Goal: Transaction & Acquisition: Purchase product/service

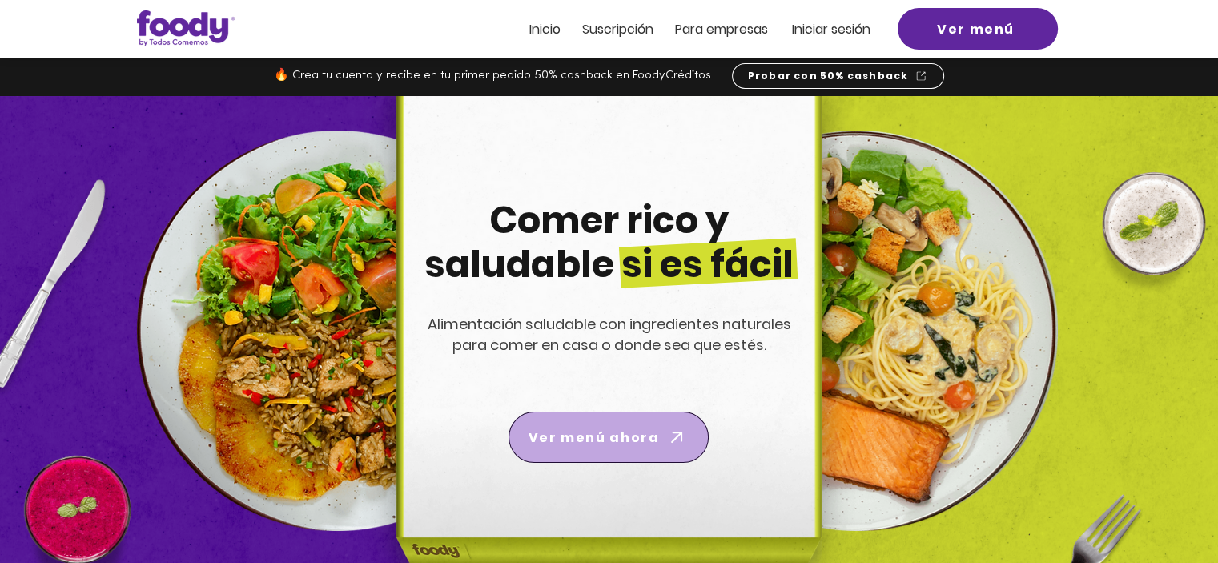
click at [637, 441] on span "Ver menú ahora" at bounding box center [594, 438] width 131 height 20
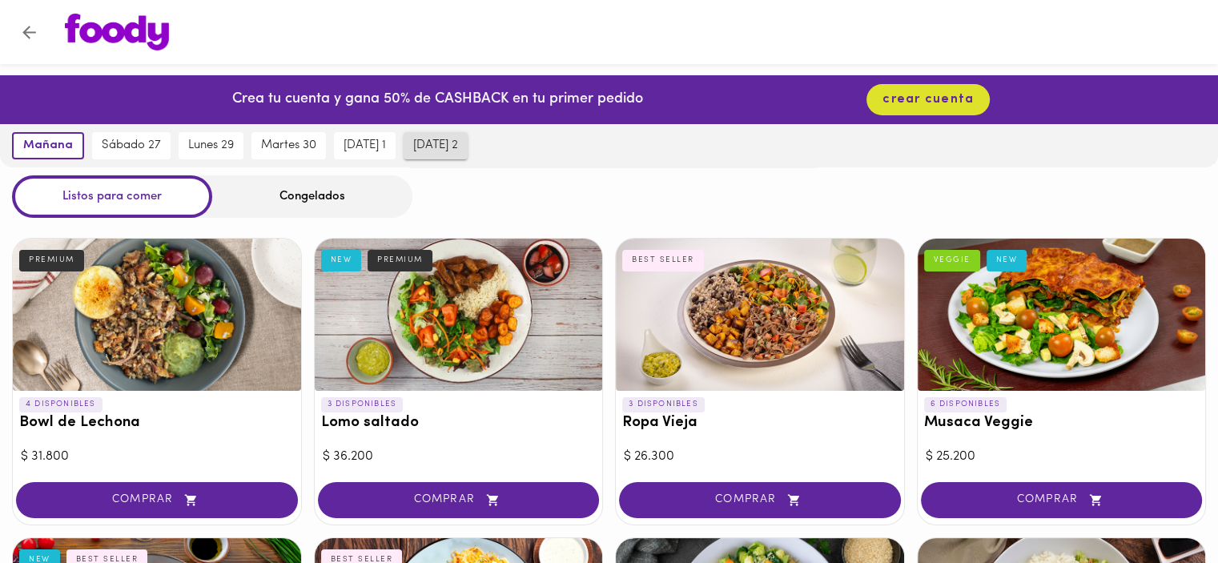
click at [457, 151] on span "jueves 2" at bounding box center [435, 146] width 45 height 14
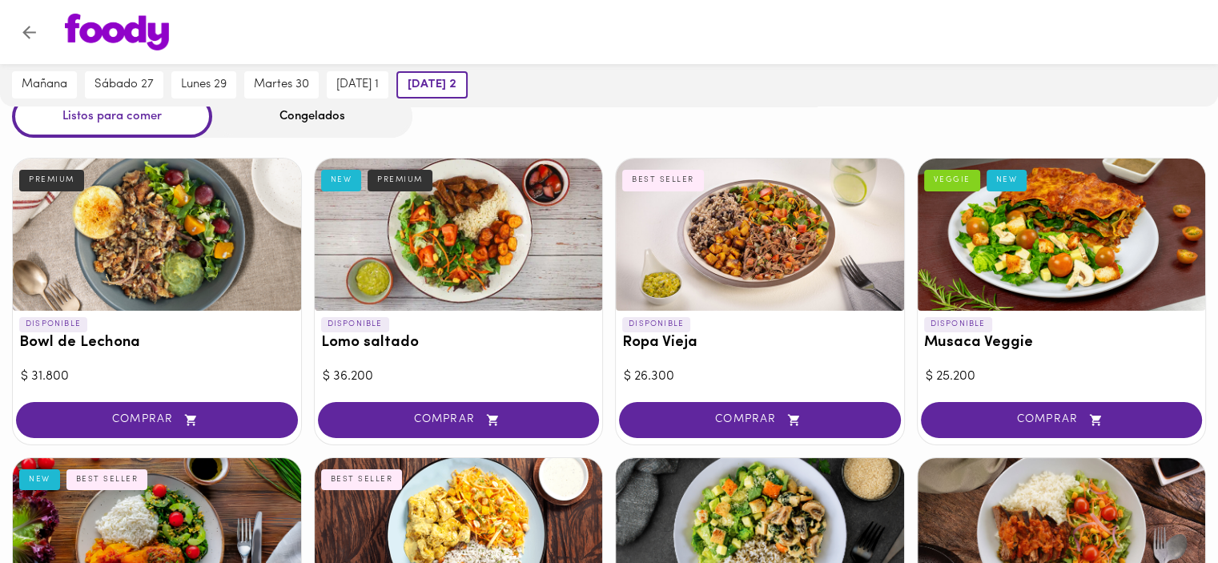
click at [345, 318] on p "DISPONIBLE" at bounding box center [355, 324] width 68 height 14
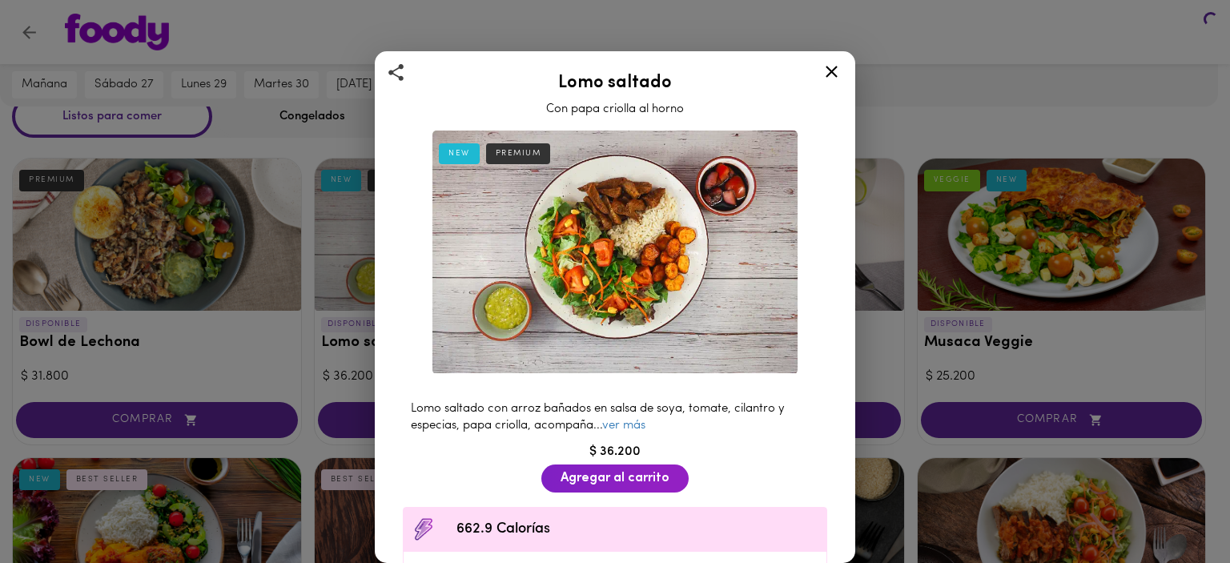
click at [420, 243] on div "NEW PREMIUM Lomo saltado con arroz bañados en salsa de soya, tomate, cilantro y…" at bounding box center [614, 461] width 453 height 675
click at [631, 420] on link "ver más" at bounding box center [623, 426] width 43 height 12
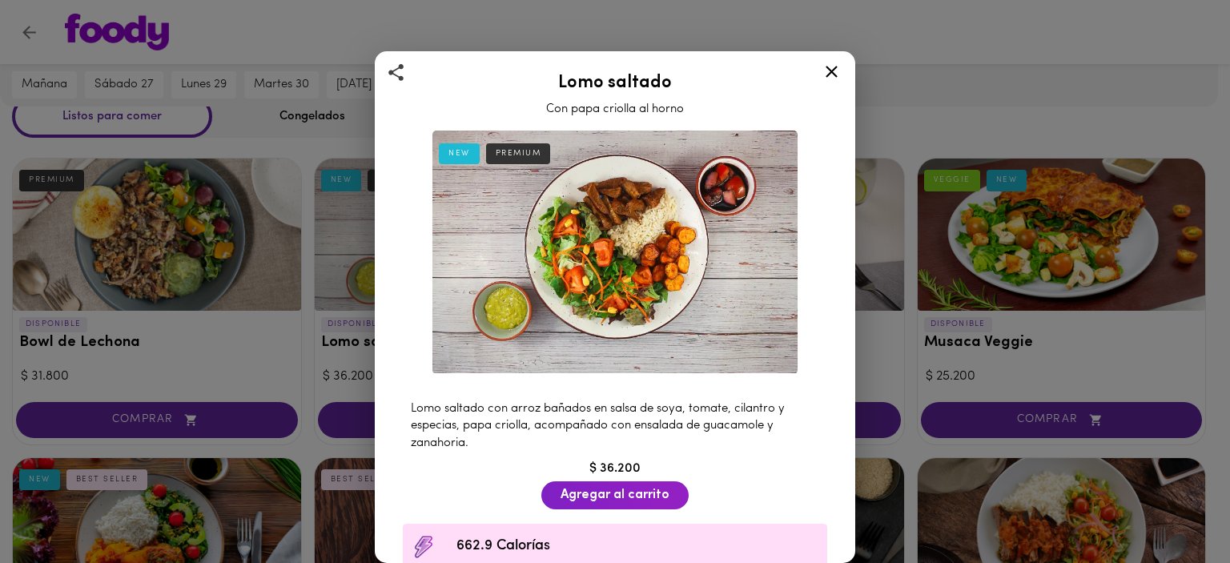
click at [832, 74] on icon at bounding box center [832, 72] width 20 height 20
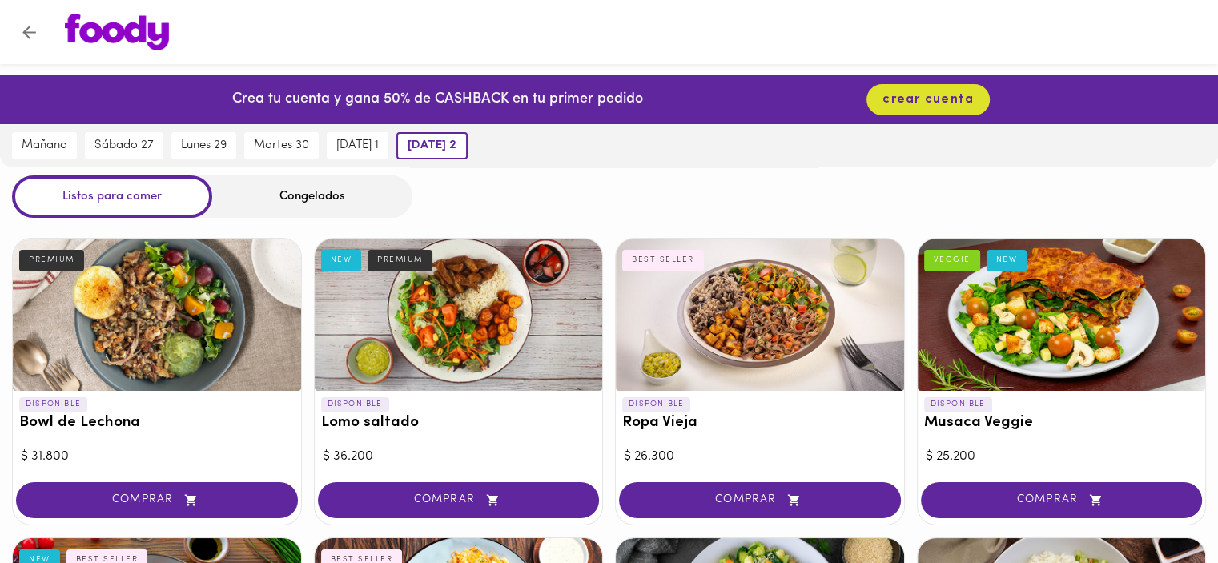
click at [457, 477] on div "DISPONIBLE Lomo saltado NEW PREMIUM $ 36.200 COMPRAR" at bounding box center [459, 381] width 290 height 287
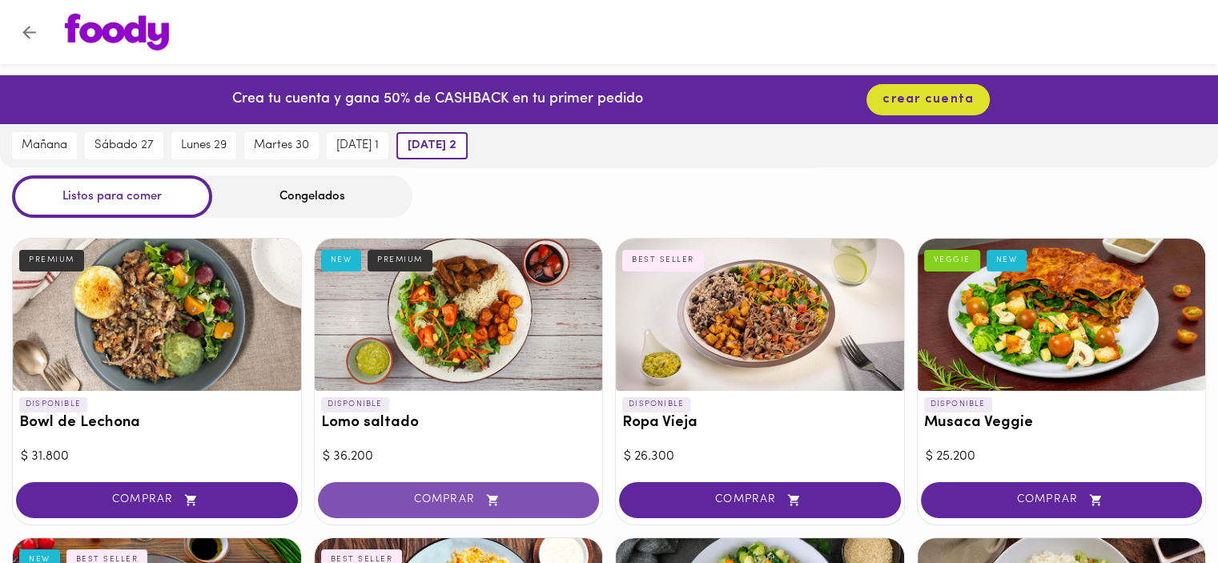
click at [452, 502] on span "COMPRAR" at bounding box center [459, 500] width 242 height 14
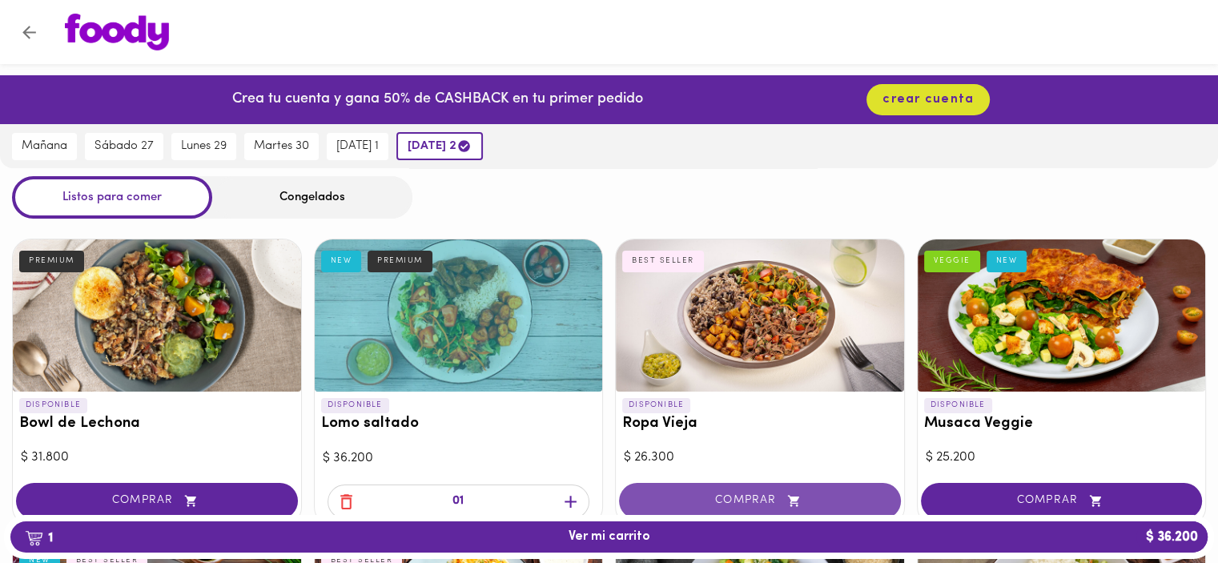
click at [732, 504] on span "COMPRAR" at bounding box center [760, 501] width 242 height 14
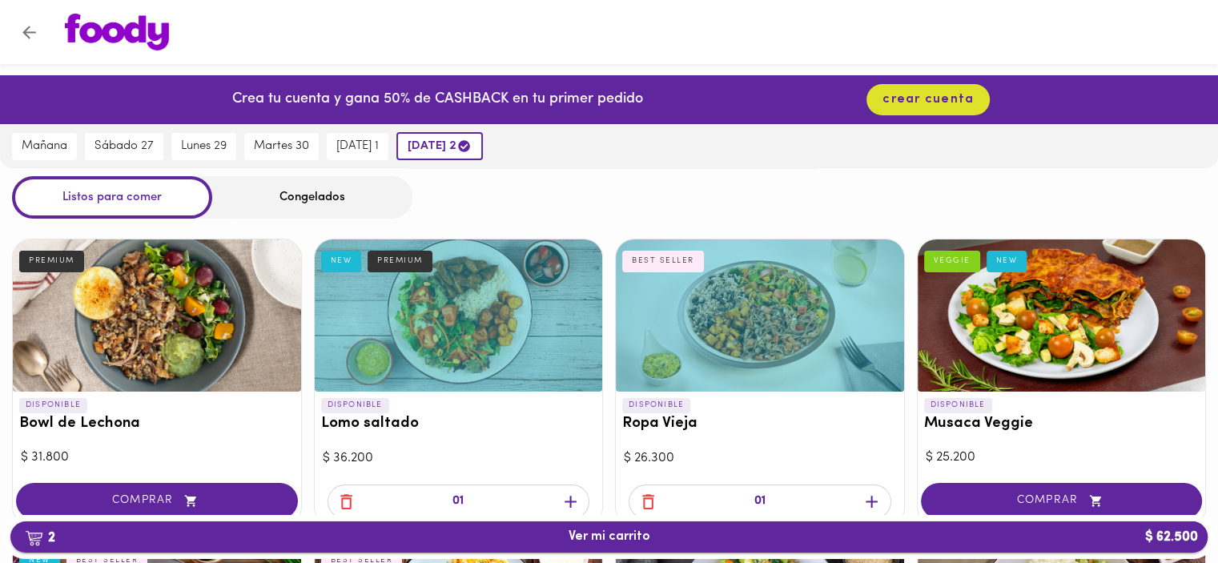
click at [699, 536] on span "2 Ver mi carrito $ 62.500" at bounding box center [609, 536] width 1172 height 15
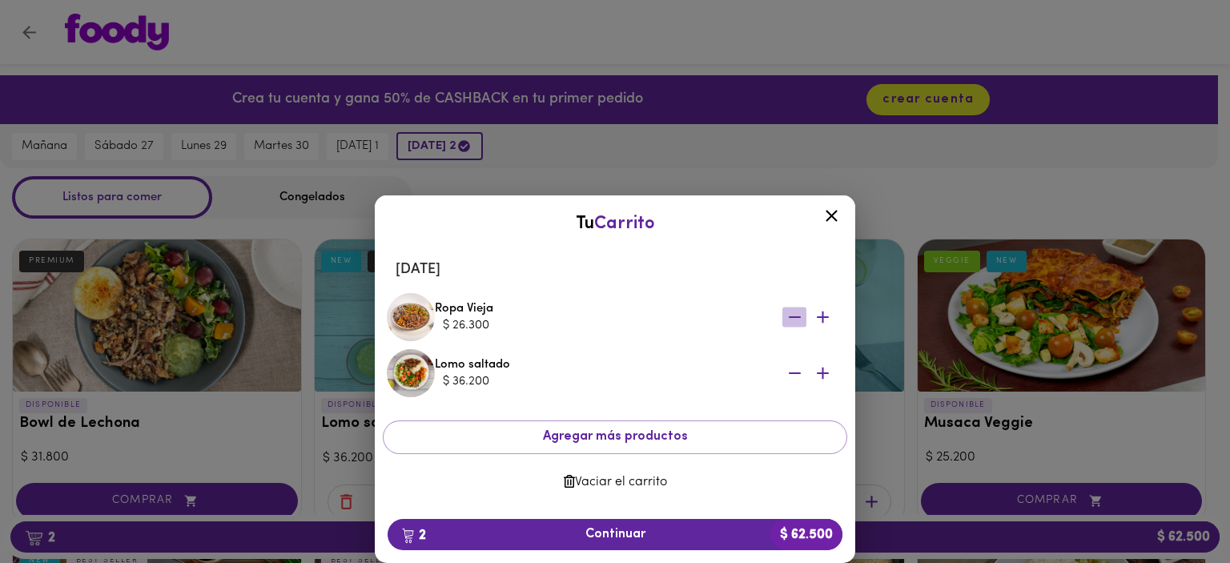
click at [795, 316] on icon "button" at bounding box center [795, 318] width 20 height 20
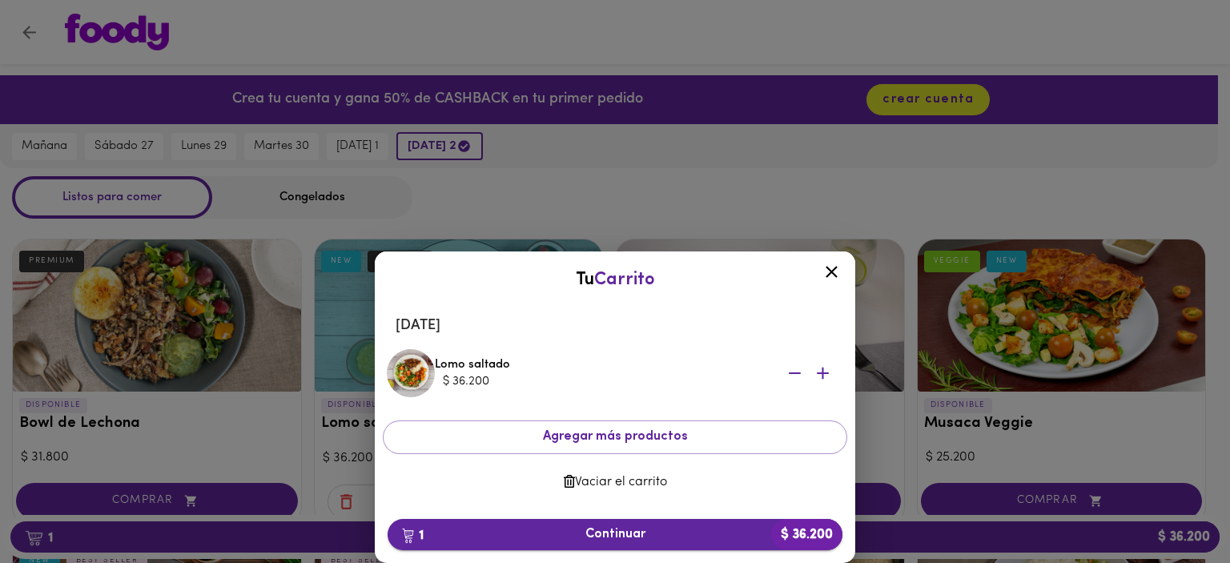
click at [638, 533] on span "1 Continuar $ 36.200" at bounding box center [614, 534] width 429 height 15
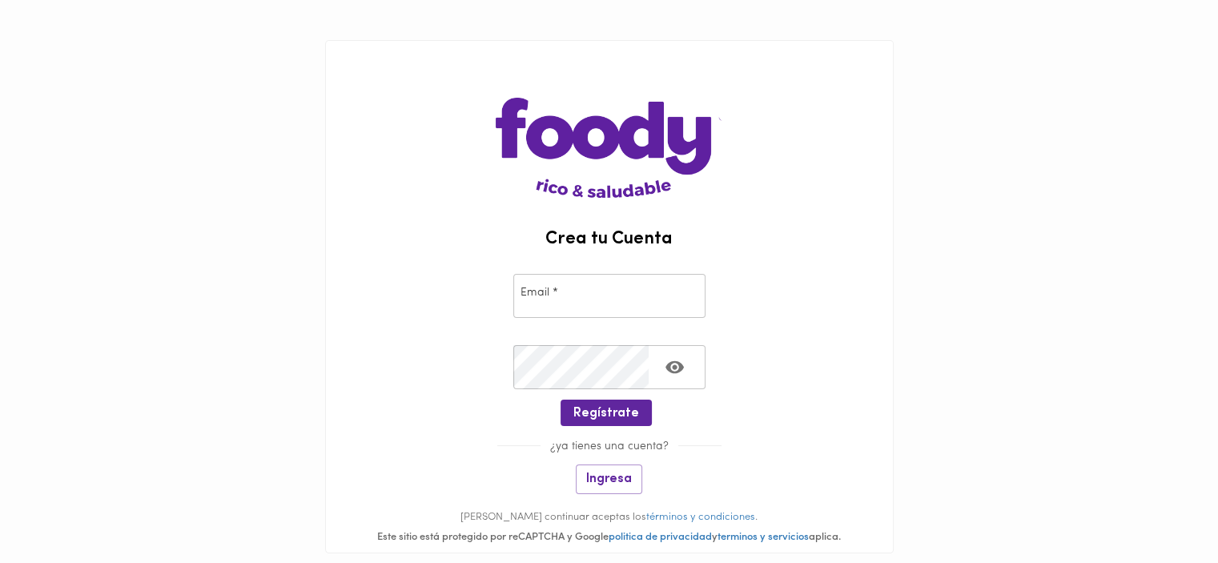
click at [571, 291] on input "email" at bounding box center [609, 296] width 192 height 44
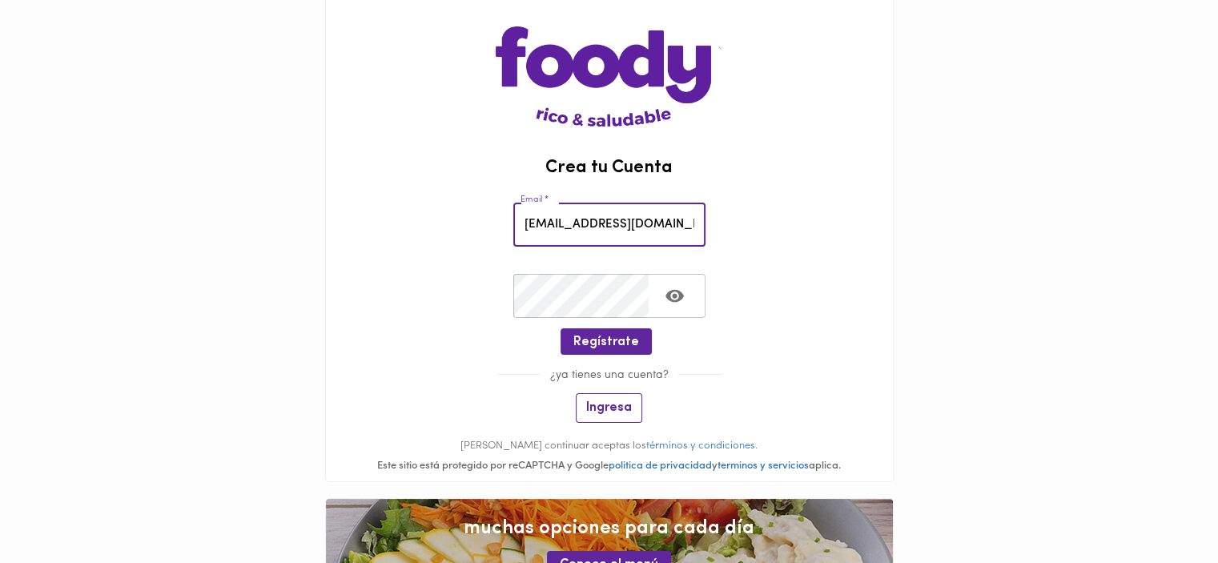
scroll to position [141, 0]
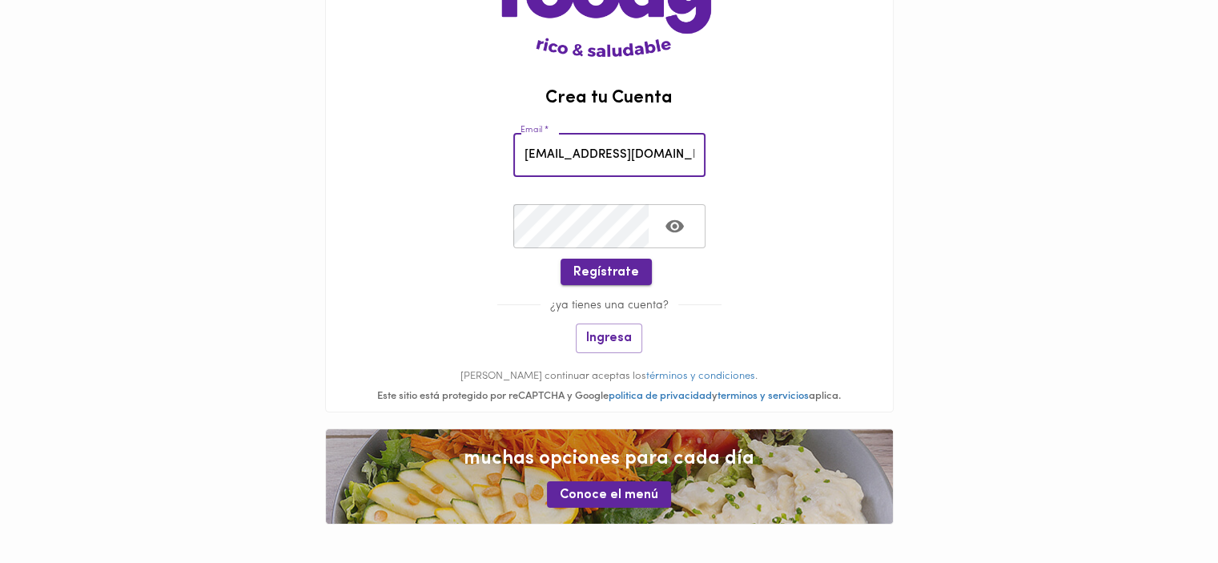
click at [615, 270] on span "Regístrate" at bounding box center [606, 272] width 66 height 15
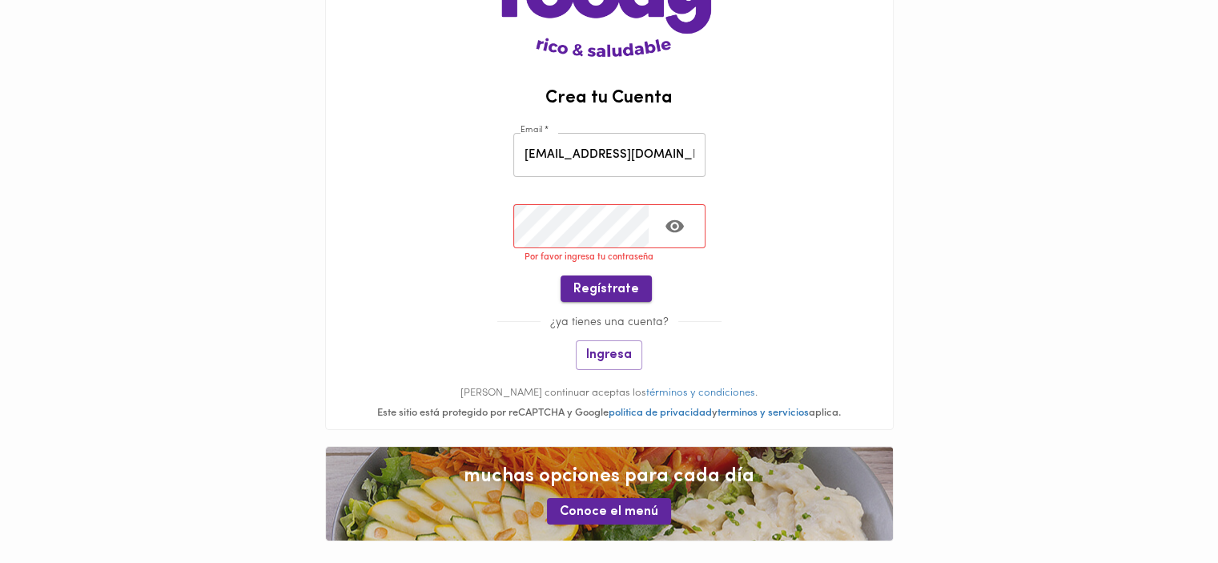
click at [605, 284] on span "Regístrate" at bounding box center [606, 289] width 66 height 15
click at [692, 149] on input "tatianapafe@hotmail.com" at bounding box center [609, 155] width 192 height 44
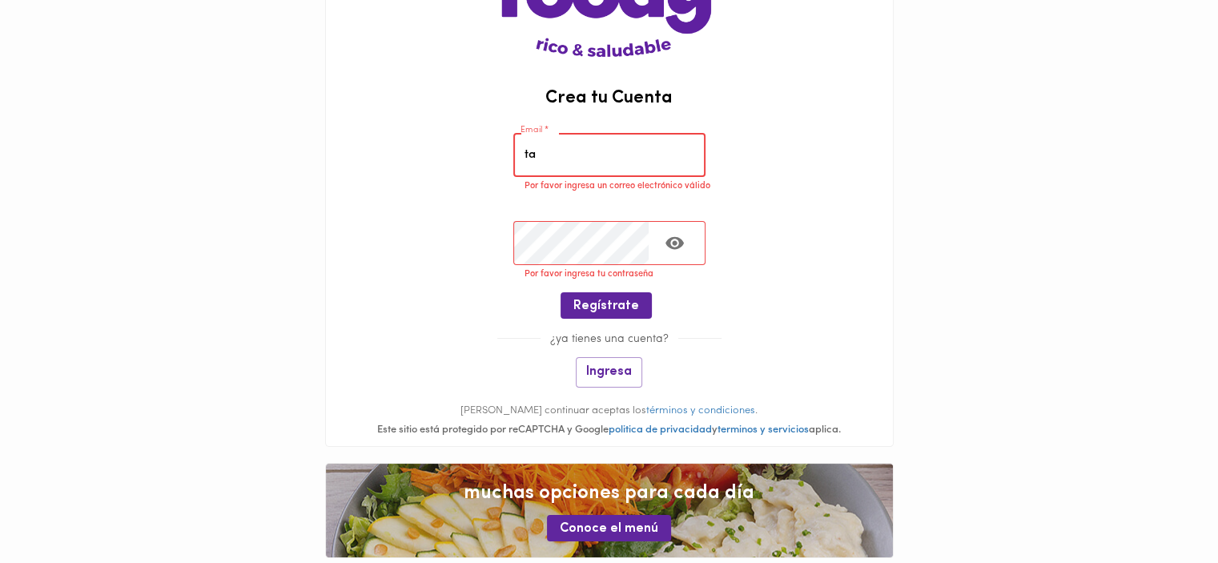
type input "t"
click at [771, 154] on div "Email * Email * Ingresa tu correo electrónico" at bounding box center [609, 160] width 567 height 88
click at [602, 308] on span "Regístrate" at bounding box center [606, 306] width 66 height 15
click at [614, 304] on span "Regístrate" at bounding box center [606, 306] width 66 height 15
click at [565, 155] on input "email" at bounding box center [609, 155] width 192 height 44
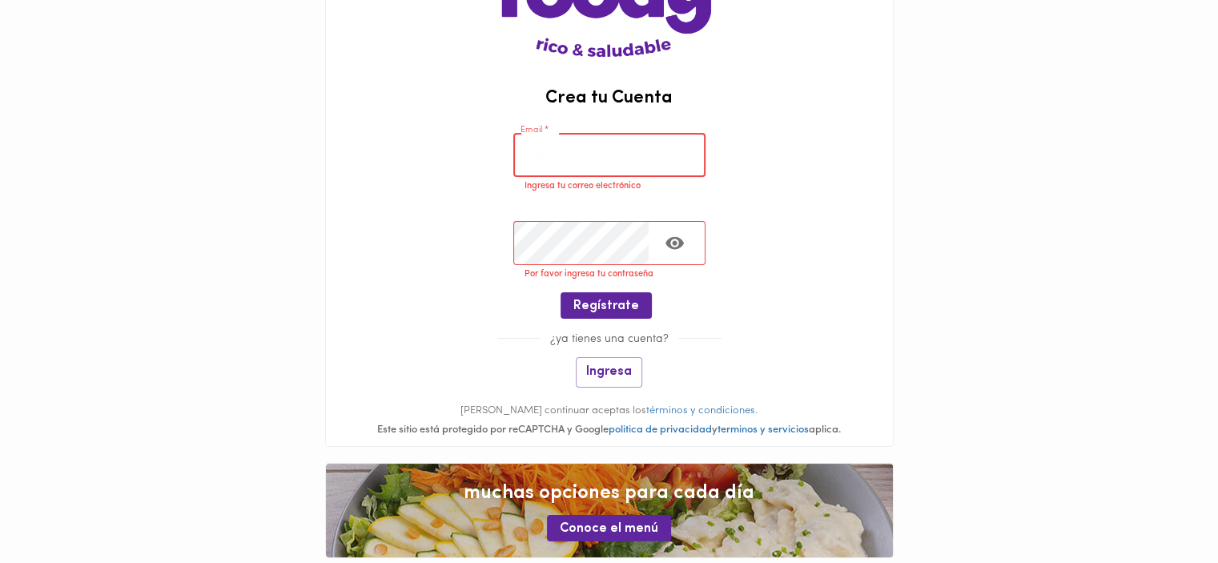
type input "compras@dimalta.com.co"
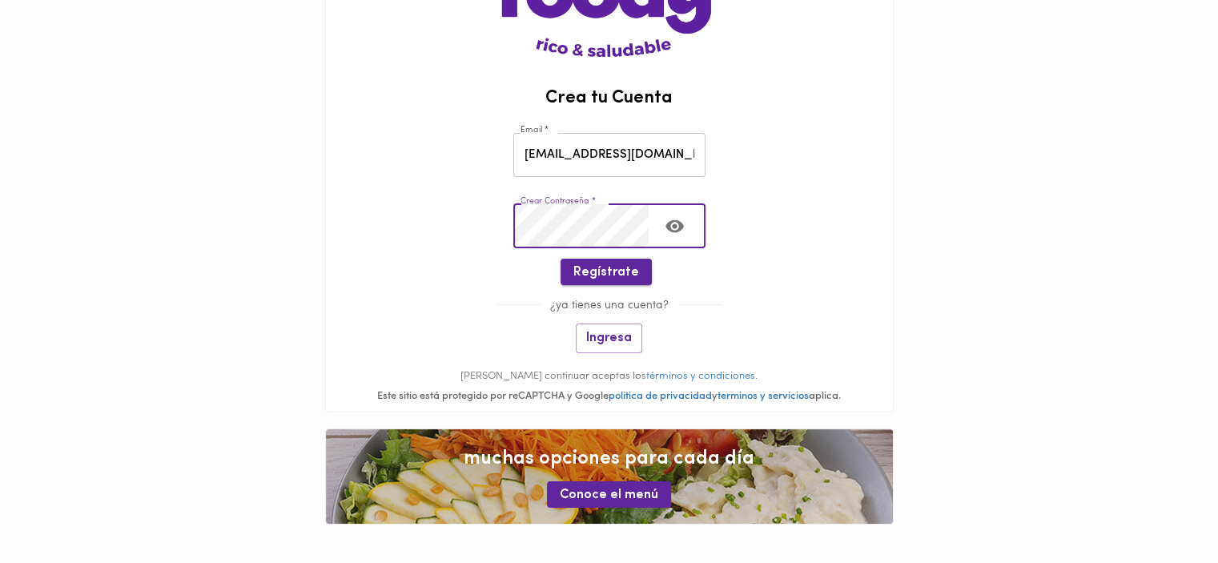
click at [620, 270] on span "Regístrate" at bounding box center [606, 272] width 66 height 15
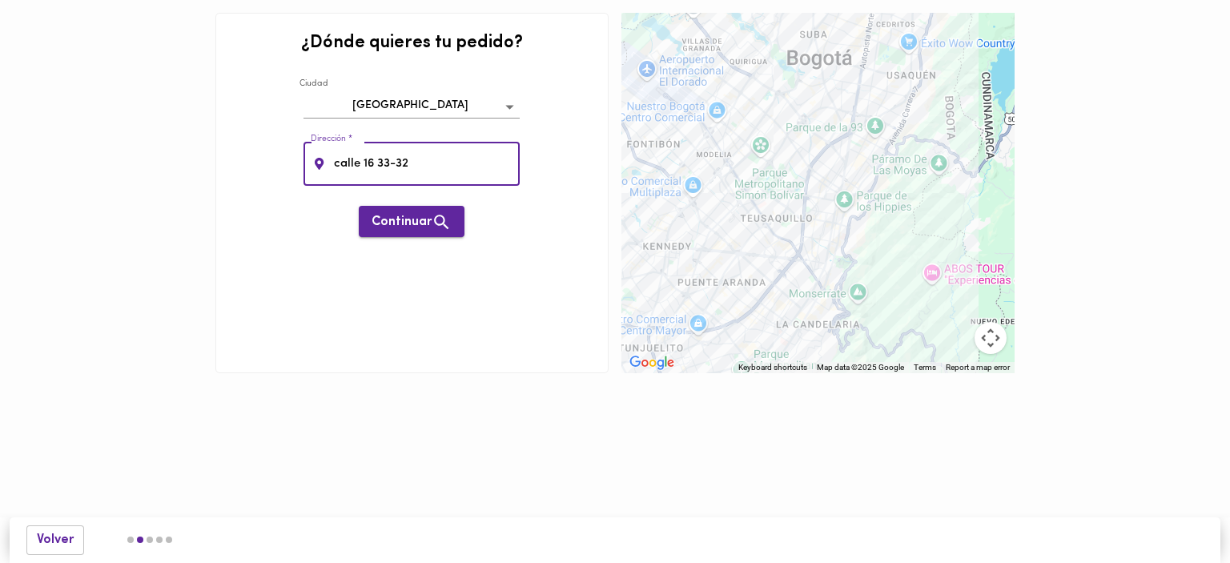
type input "calle 16 33-32"
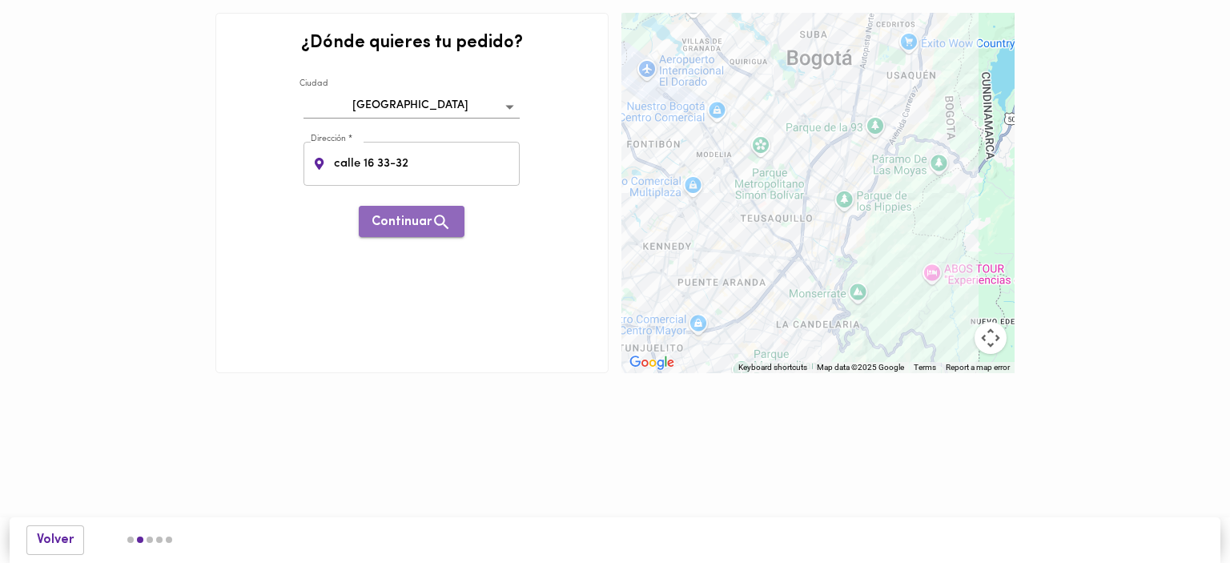
click at [410, 225] on span "Continuar" at bounding box center [412, 222] width 80 height 20
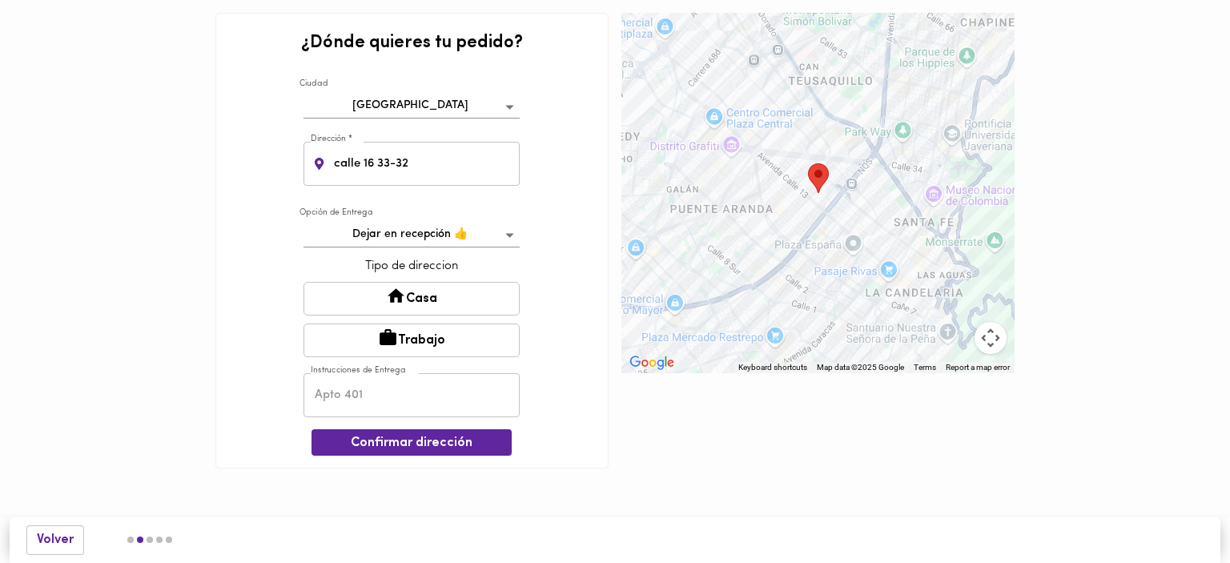
click at [418, 338] on button "Trabajo" at bounding box center [412, 341] width 216 height 34
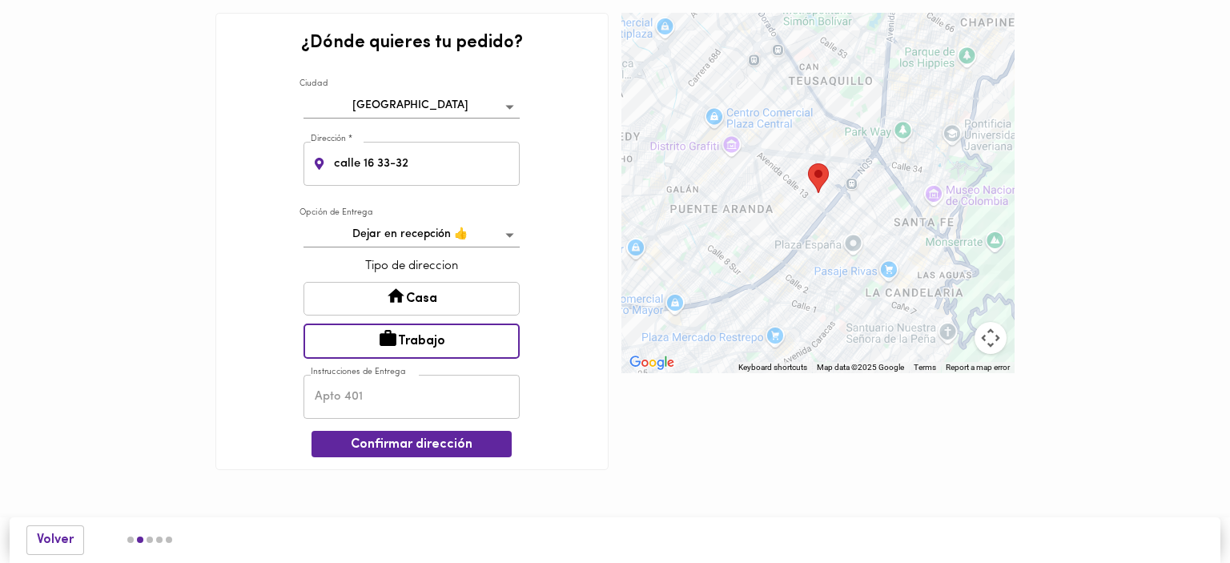
click at [375, 401] on input "text" at bounding box center [412, 397] width 216 height 44
type input "bodega"
click at [447, 445] on span "Confirmar dirección" at bounding box center [411, 444] width 175 height 15
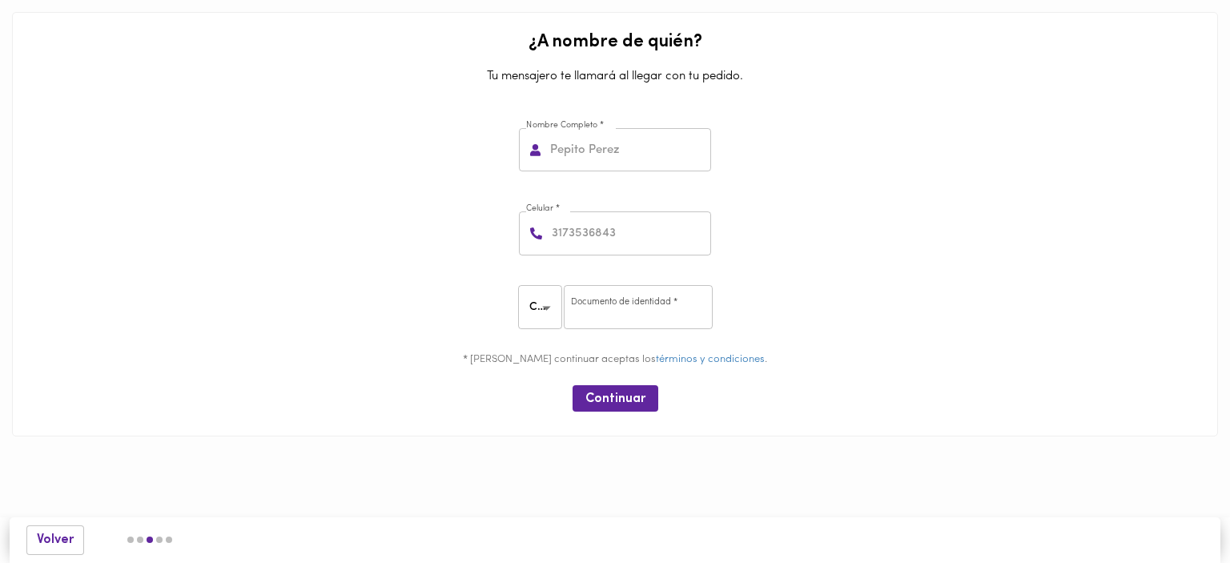
click at [583, 147] on input "text" at bounding box center [629, 150] width 164 height 44
type input "INDUSTRIAS DIMALTA LTDA"
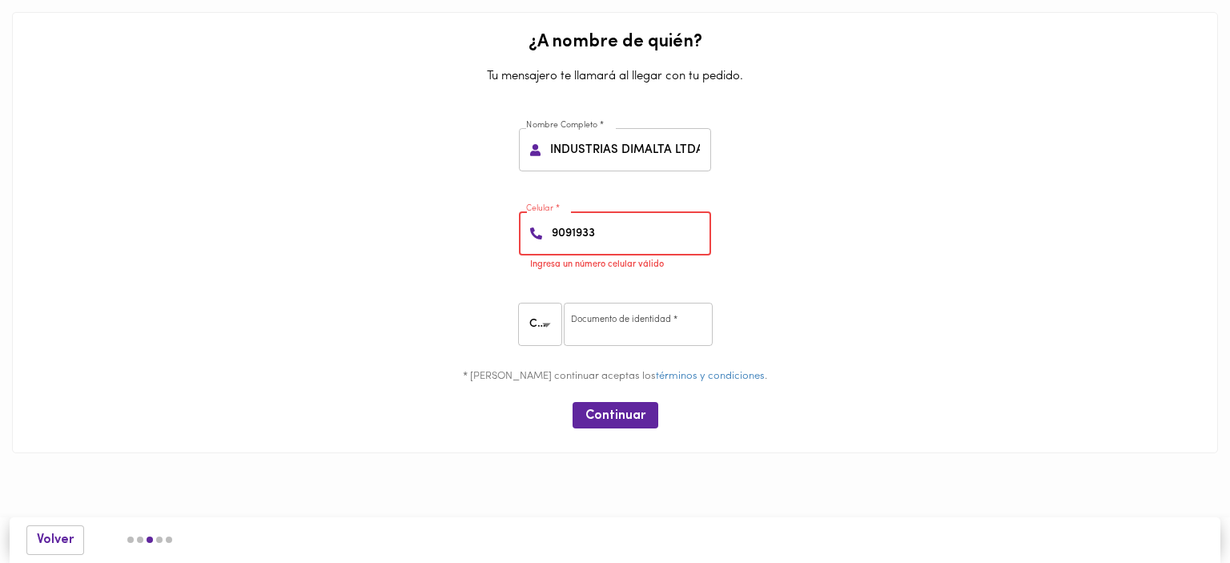
drag, startPoint x: 619, startPoint y: 235, endPoint x: 483, endPoint y: 234, distance: 136.2
click at [483, 234] on div "Celular * 9091933 Celular * Ingresa un número celular válido" at bounding box center [614, 238] width 1193 height 101
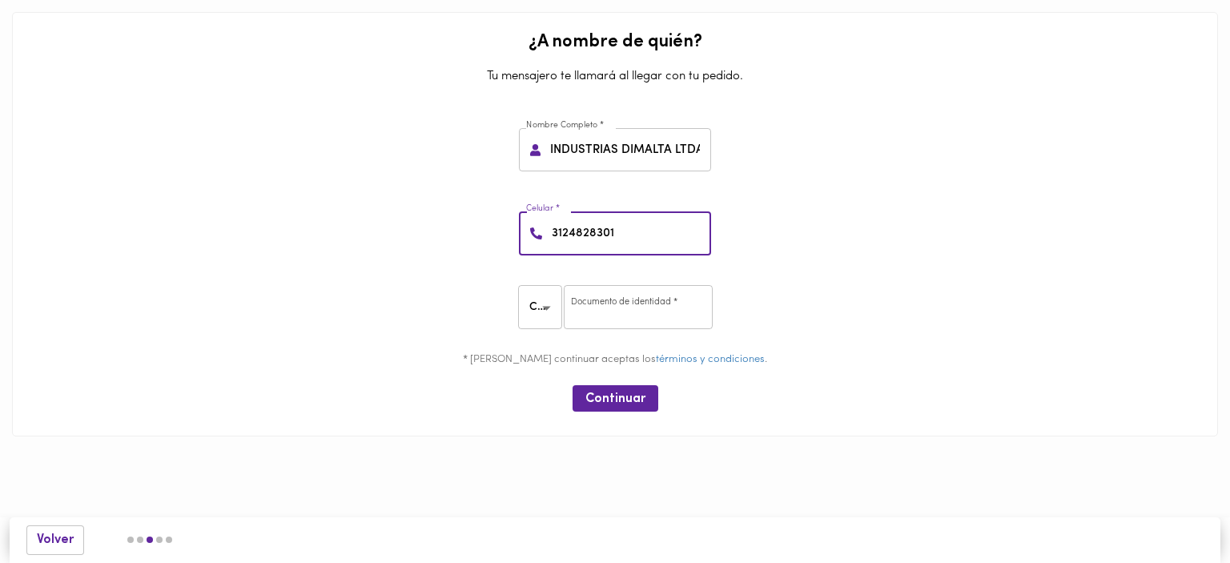
type input "3124828301"
click at [630, 304] on input "number" at bounding box center [638, 307] width 149 height 44
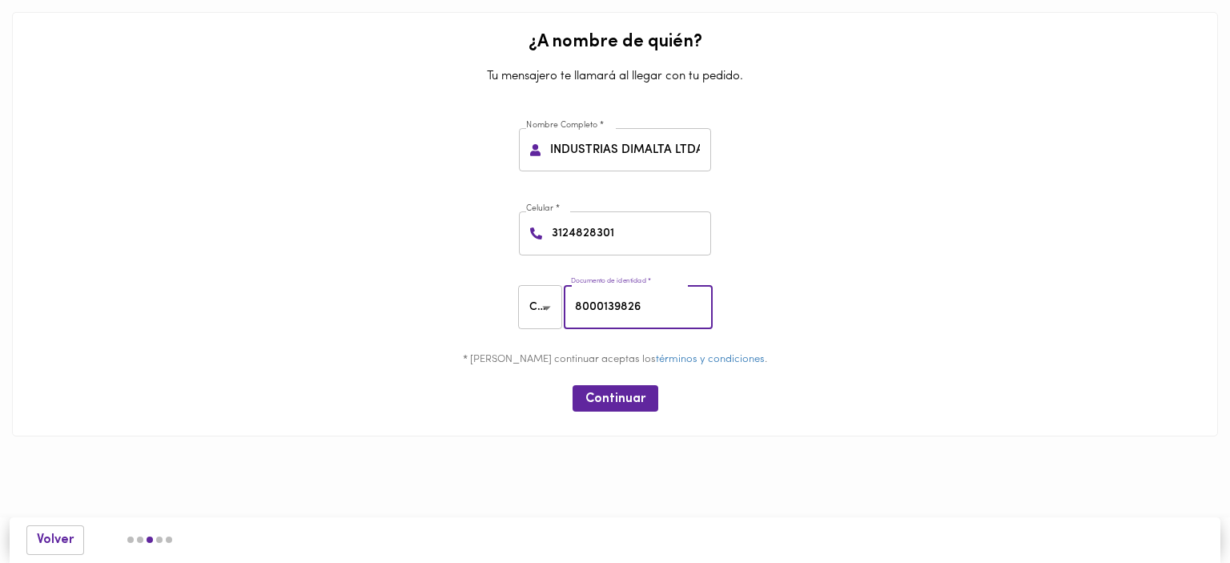
type input "8000139826"
click at [549, 304] on body "0cAFcWeA7uZK_1QC6ouwGzTFsJOLRZrjhrHZcrD3VwcWwisDY3etgyKIYbRFn4oMiyqyKFeq-o0cY3X…" at bounding box center [615, 242] width 1230 height 485
click at [545, 331] on li "NIT" at bounding box center [543, 334] width 48 height 26
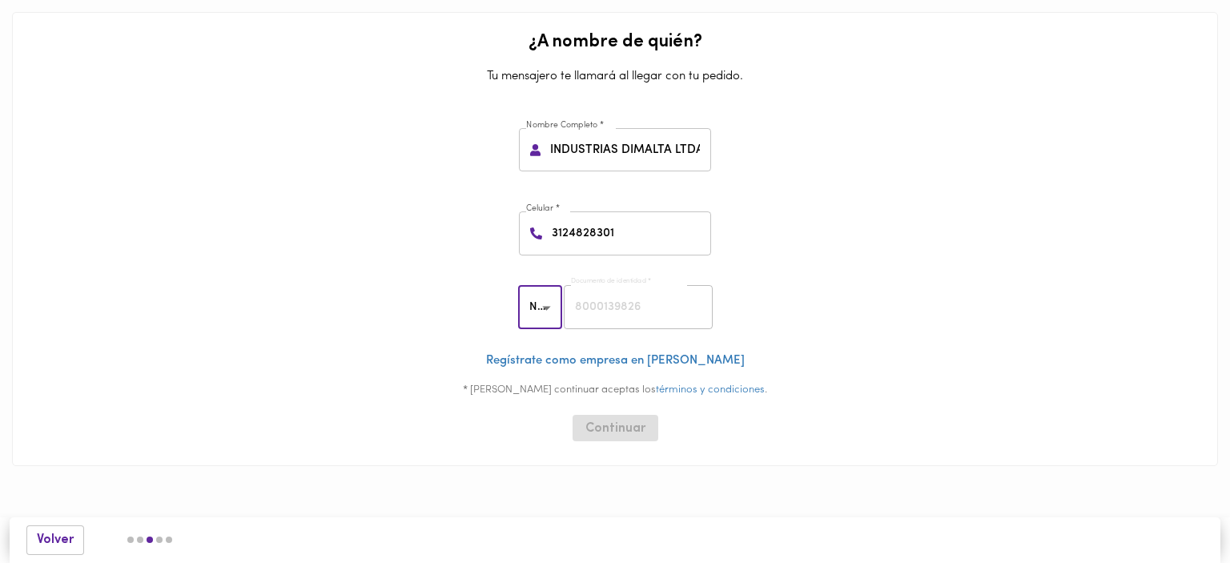
click at [545, 309] on body "0cAFcWeA7uZK_1QC6ouwGzTFsJOLRZrjhrHZcrD3VwcWwisDY3etgyKIYbRFn4oMiyqyKFeq-o0cY3X…" at bounding box center [615, 257] width 1230 height 514
click at [545, 280] on li "CC" at bounding box center [543, 281] width 48 height 26
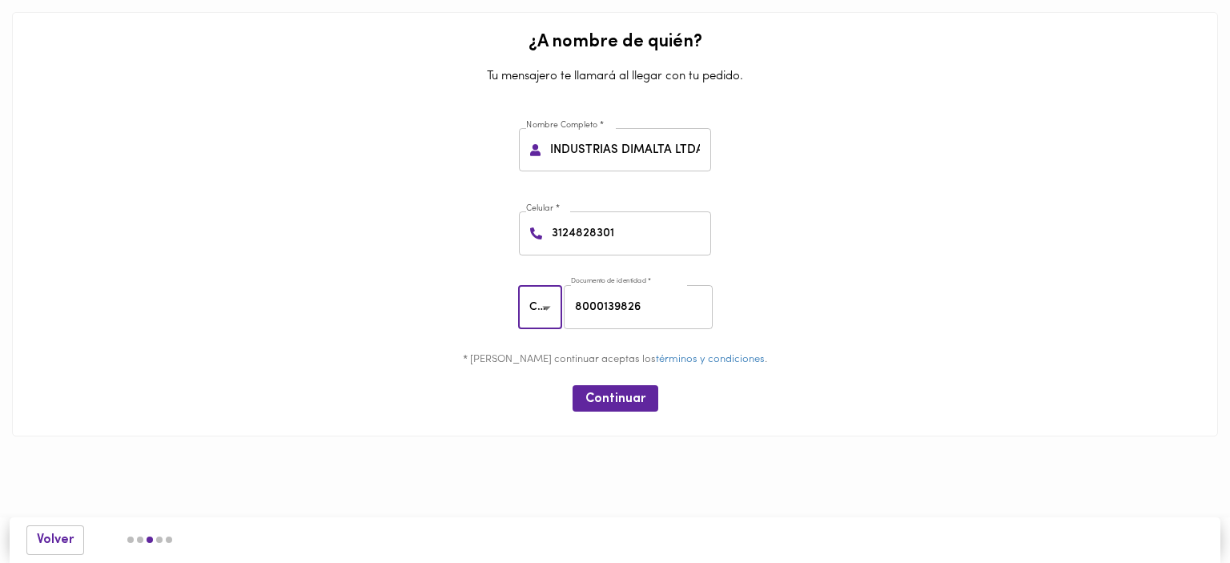
click at [541, 302] on body "0cAFcWeA7uZK_1QC6ouwGzTFsJOLRZrjhrHZcrD3VwcWwisDY3etgyKIYbRFn4oMiyqyKFeq-o0cY3X…" at bounding box center [615, 242] width 1230 height 485
click at [541, 340] on li "NIT" at bounding box center [543, 334] width 48 height 26
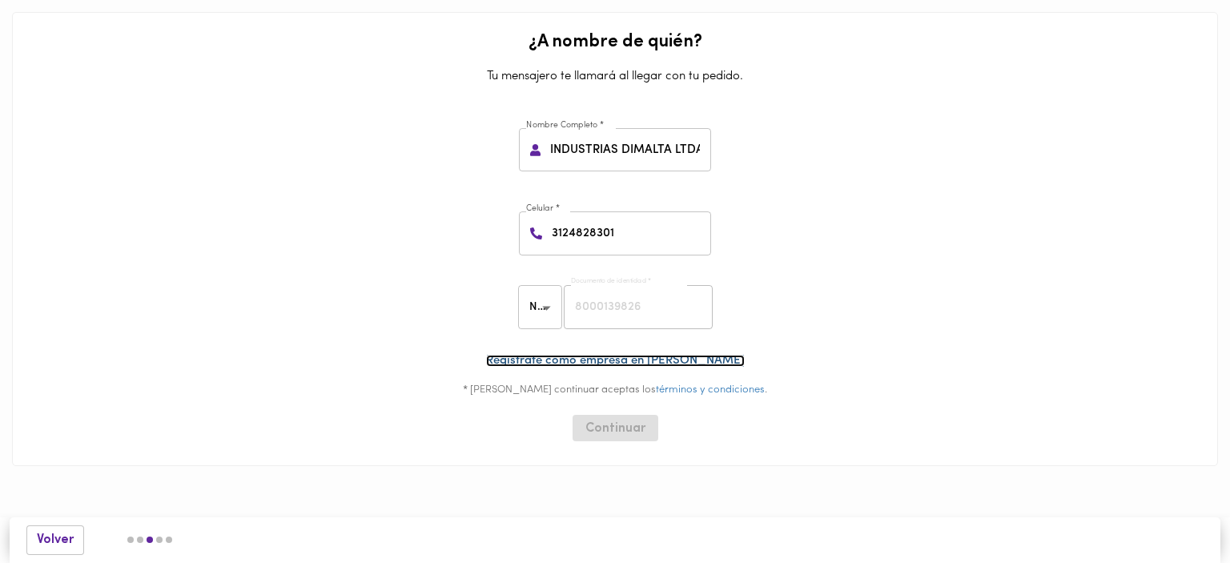
click at [638, 364] on link "Regístrate como empresa en Foody" at bounding box center [615, 361] width 259 height 12
click at [550, 310] on body "0cAFcWeA7uZK_1QC6ouwGzTFsJOLRZrjhrHZcrD3VwcWwisDY3etgyKIYbRFn4oMiyqyKFeq-o0cY3X…" at bounding box center [615, 257] width 1230 height 514
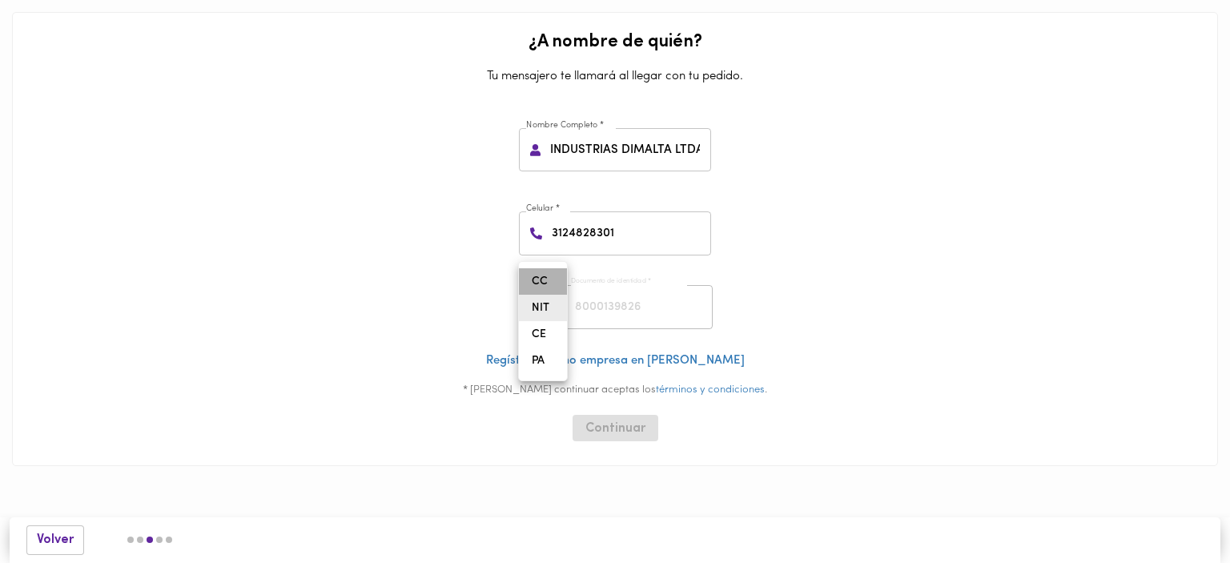
click at [549, 276] on li "CC" at bounding box center [543, 281] width 48 height 26
type input "CC"
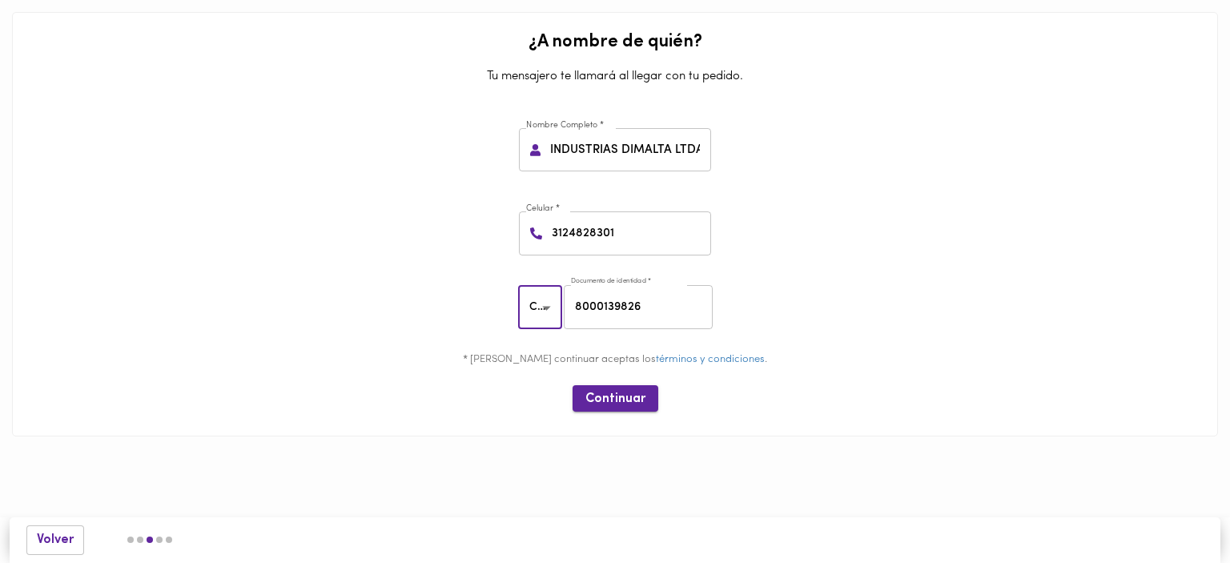
click at [620, 397] on span "Continuar" at bounding box center [615, 399] width 60 height 15
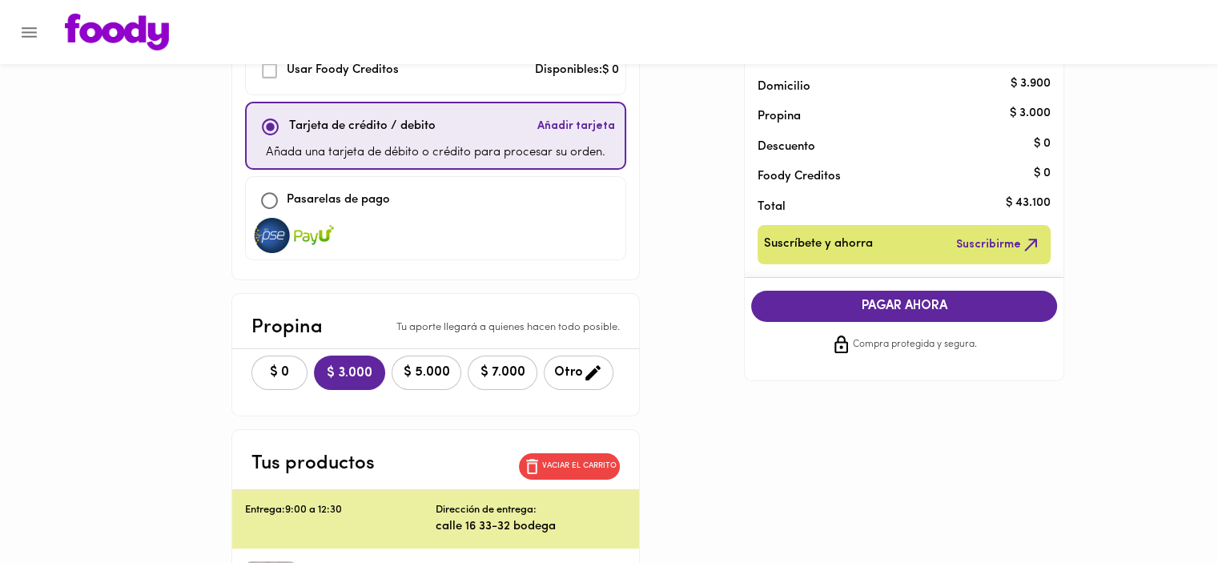
scroll to position [160, 0]
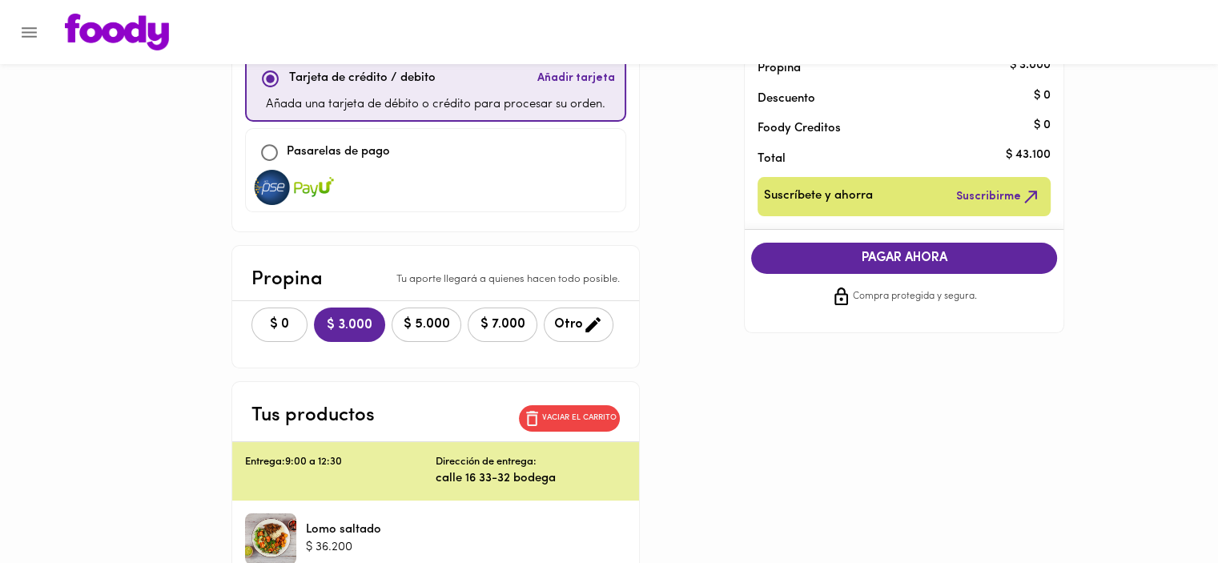
click at [270, 321] on span "$ 0" at bounding box center [279, 324] width 35 height 15
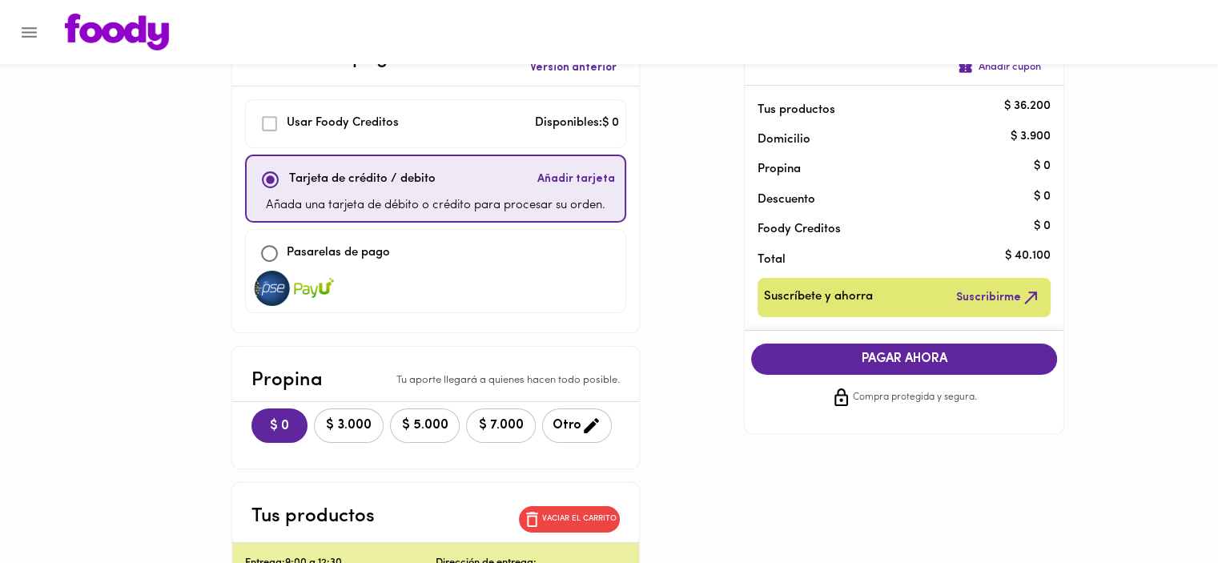
scroll to position [31, 0]
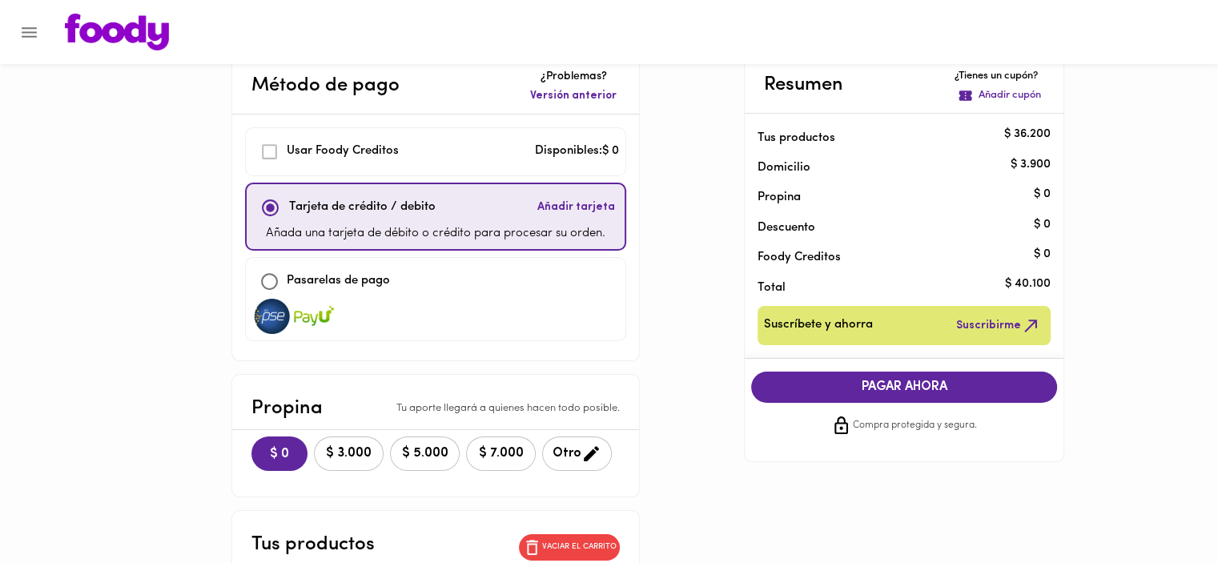
click at [276, 277] on input "checkbox" at bounding box center [269, 281] width 34 height 34
checkbox input "true"
checkbox input "false"
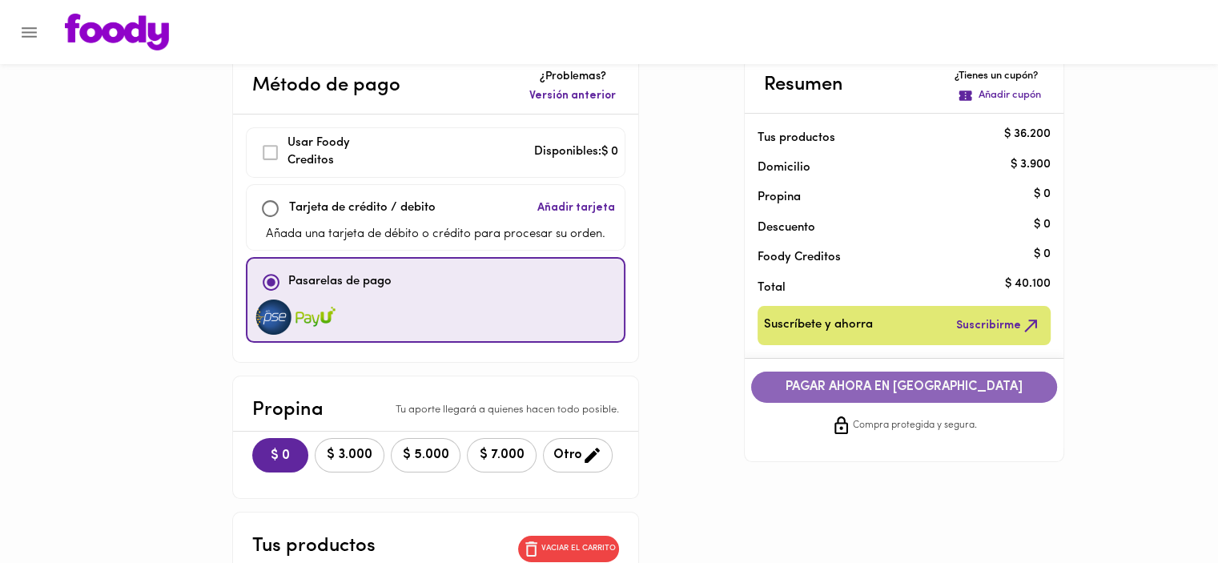
click at [931, 390] on span "PAGAR AHORA EN PASARELA" at bounding box center [904, 387] width 274 height 15
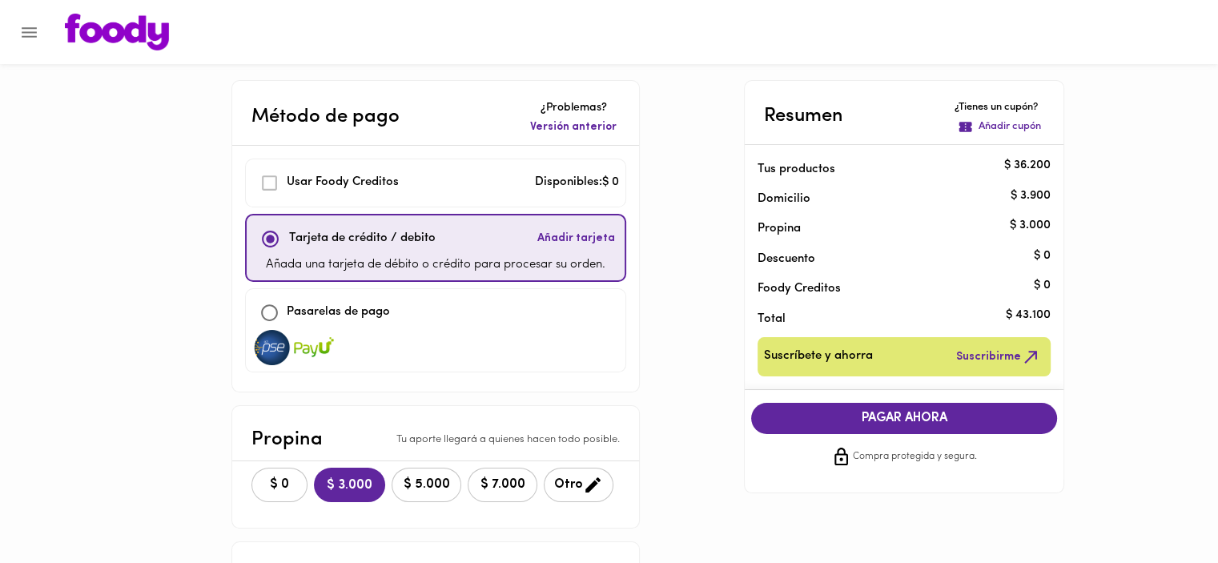
click at [795, 48] on div at bounding box center [624, 32] width 1150 height 37
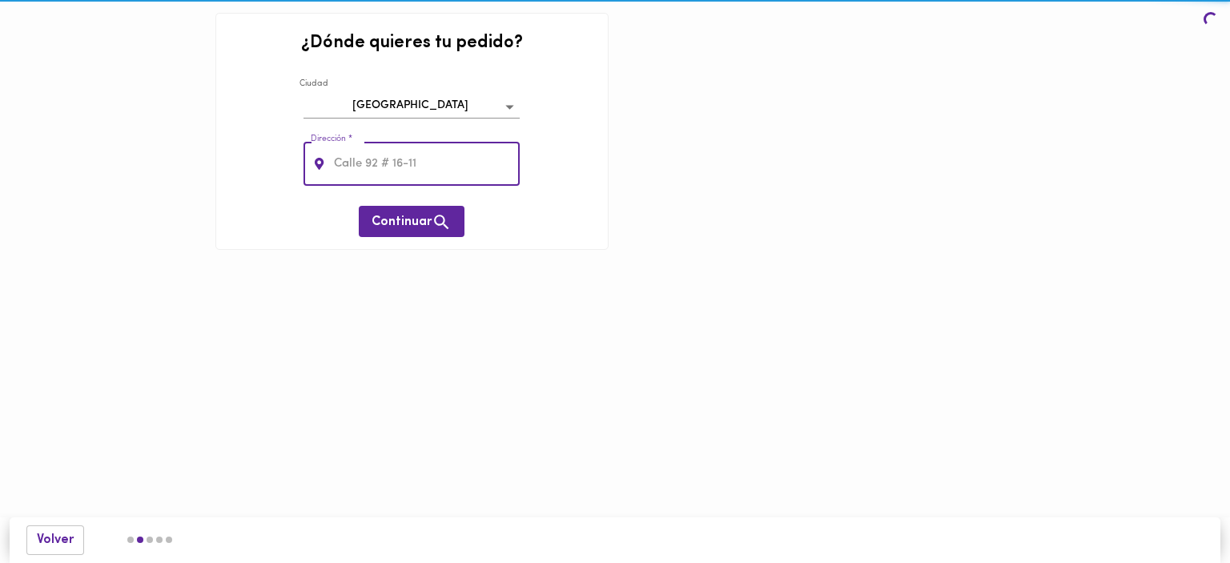
type input "calle 16 33-32"
